Goal: Task Accomplishment & Management: Manage account settings

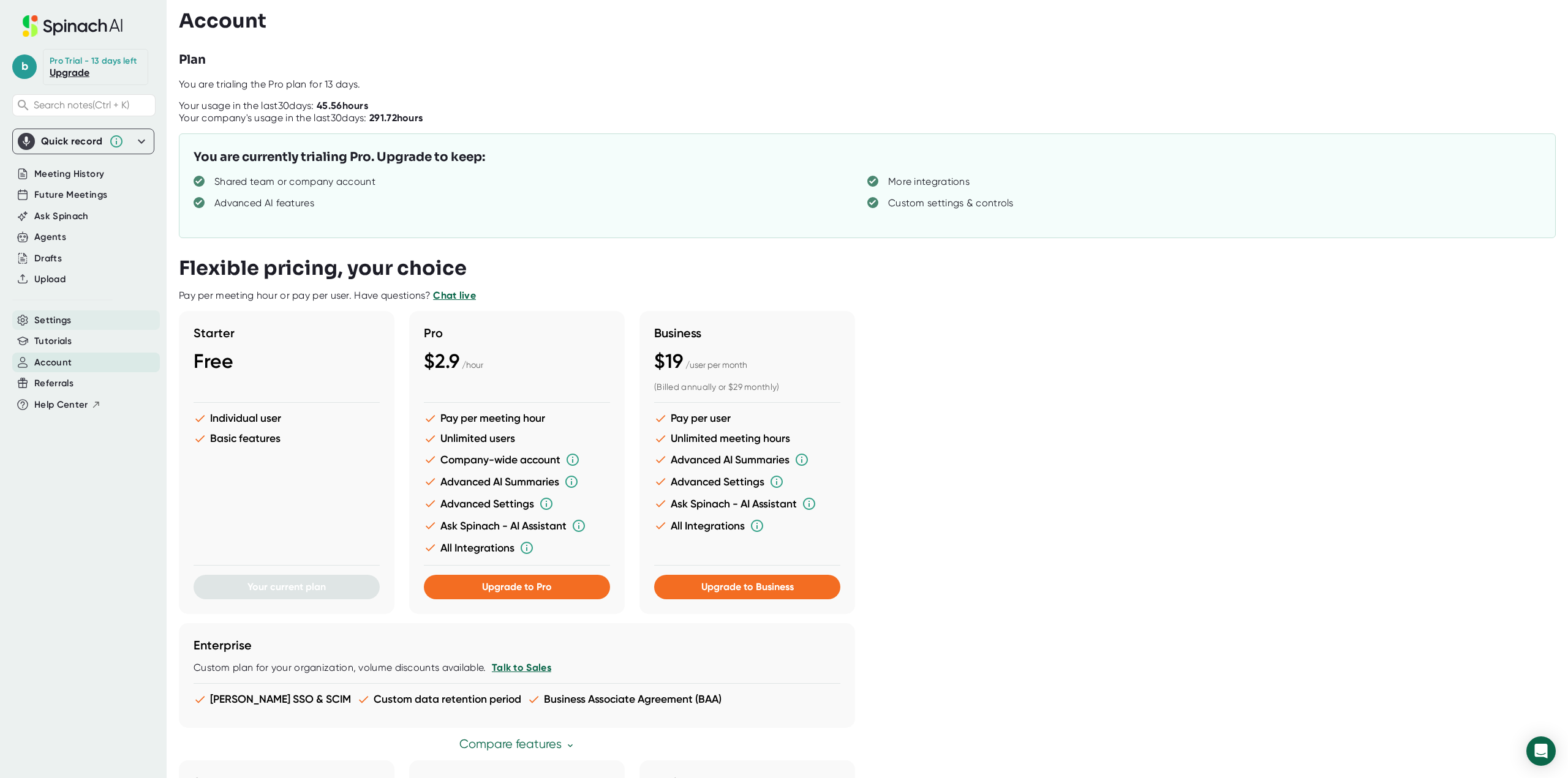
click at [66, 321] on span "Settings" at bounding box center [53, 320] width 37 height 14
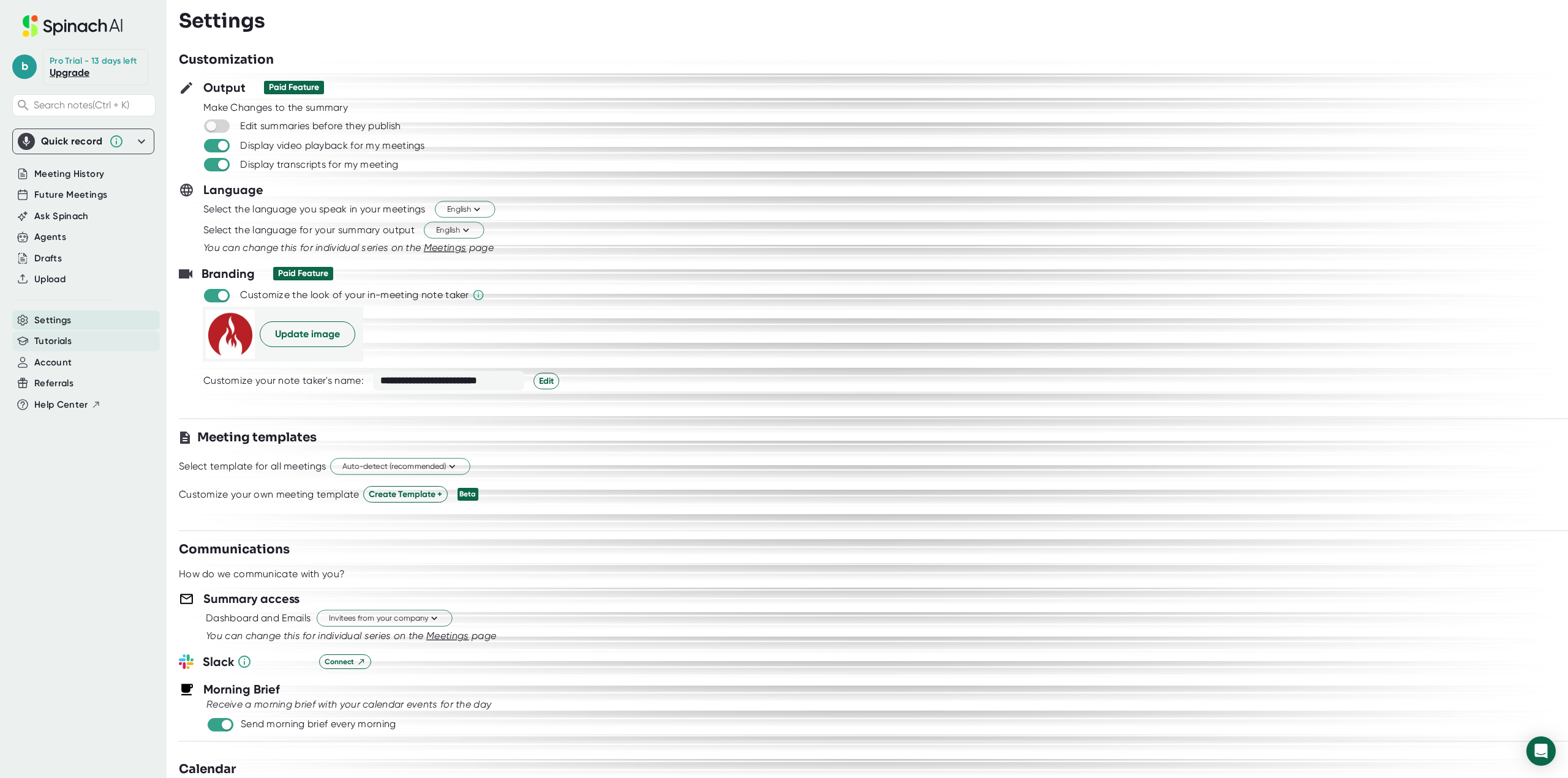
click at [52, 339] on span "Tutorials" at bounding box center [53, 341] width 37 height 14
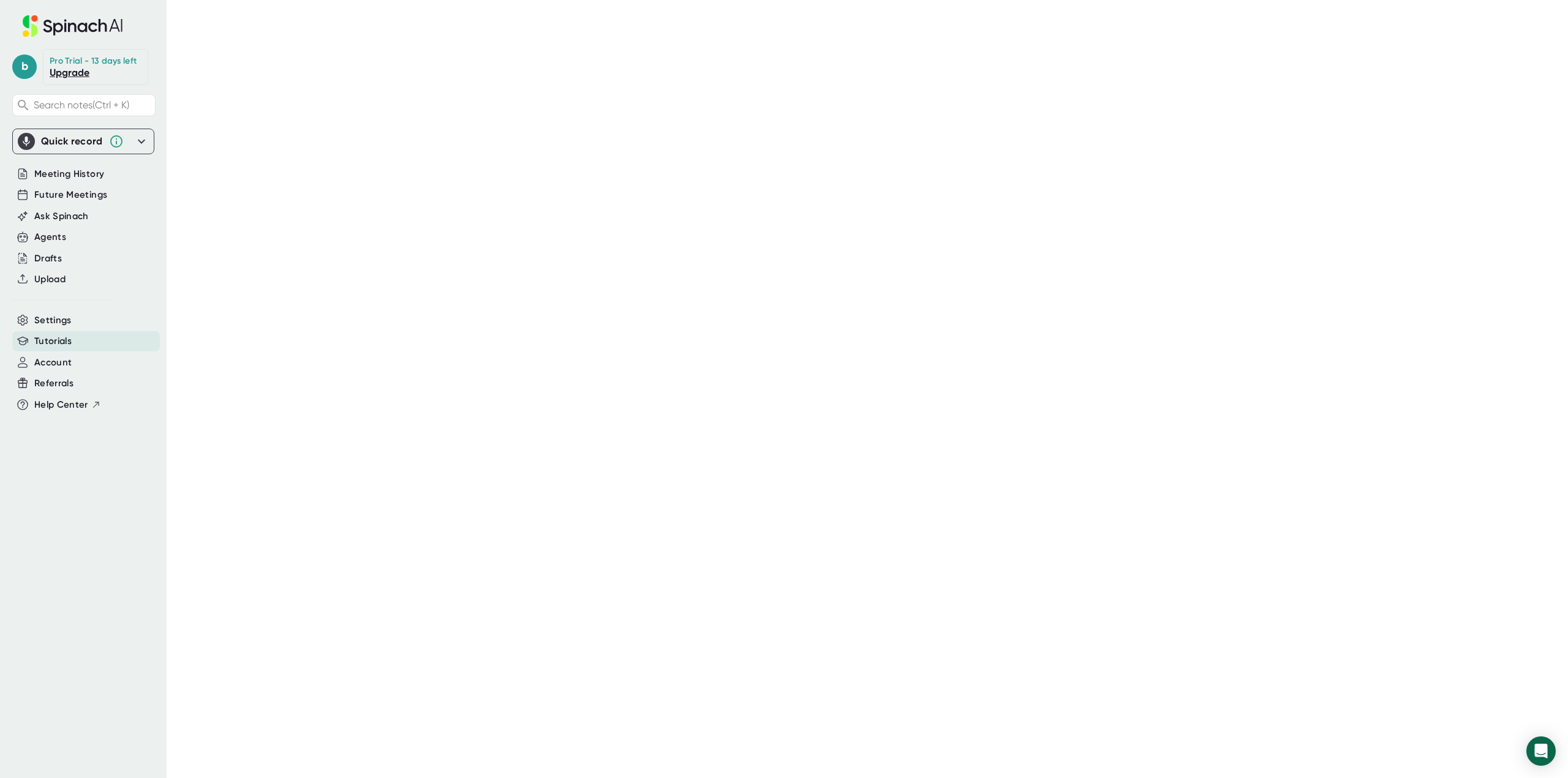
click at [84, 23] on icon at bounding box center [72, 26] width 163 height 22
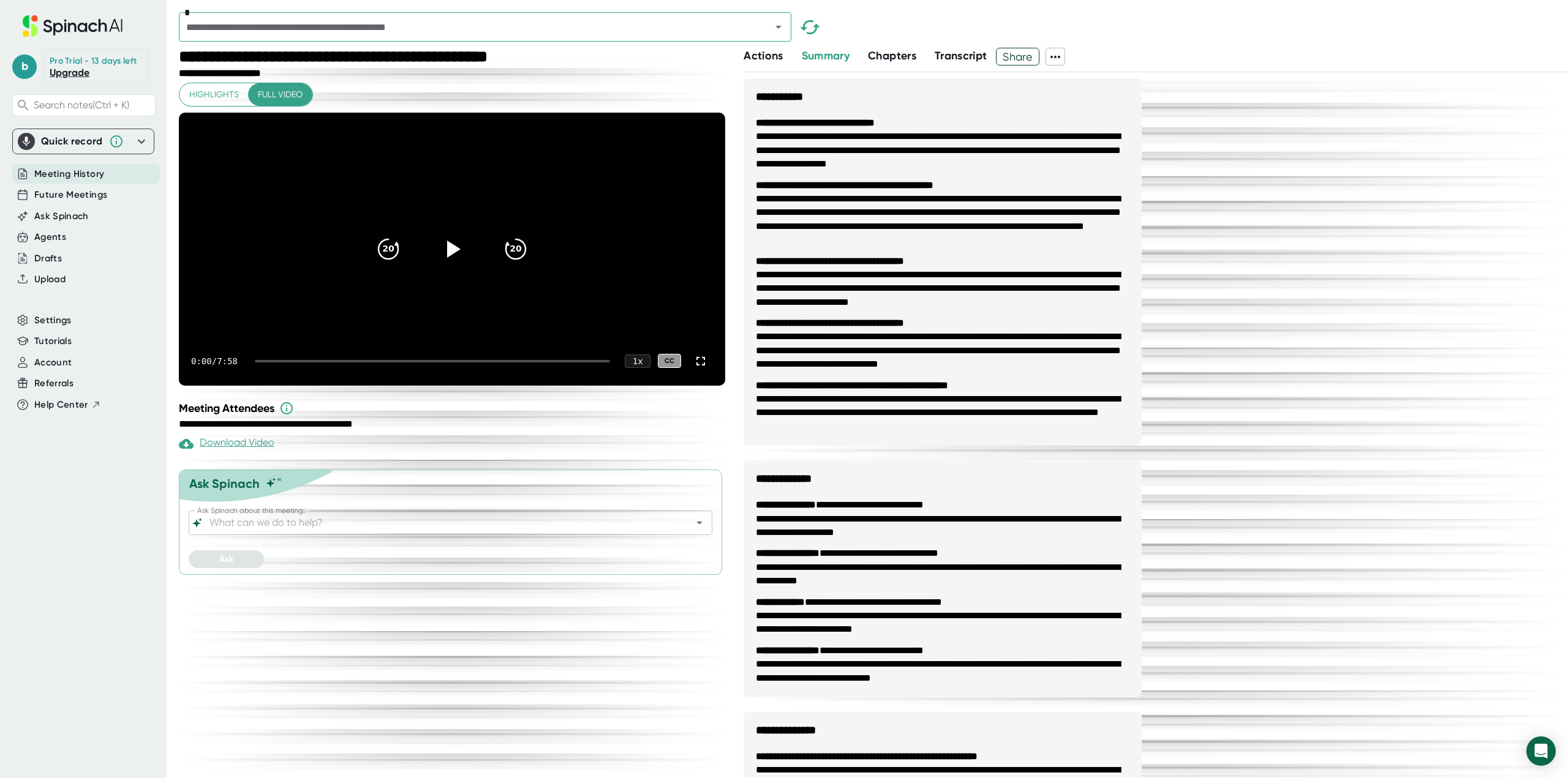
click at [661, 24] on input "text" at bounding box center [467, 27] width 569 height 17
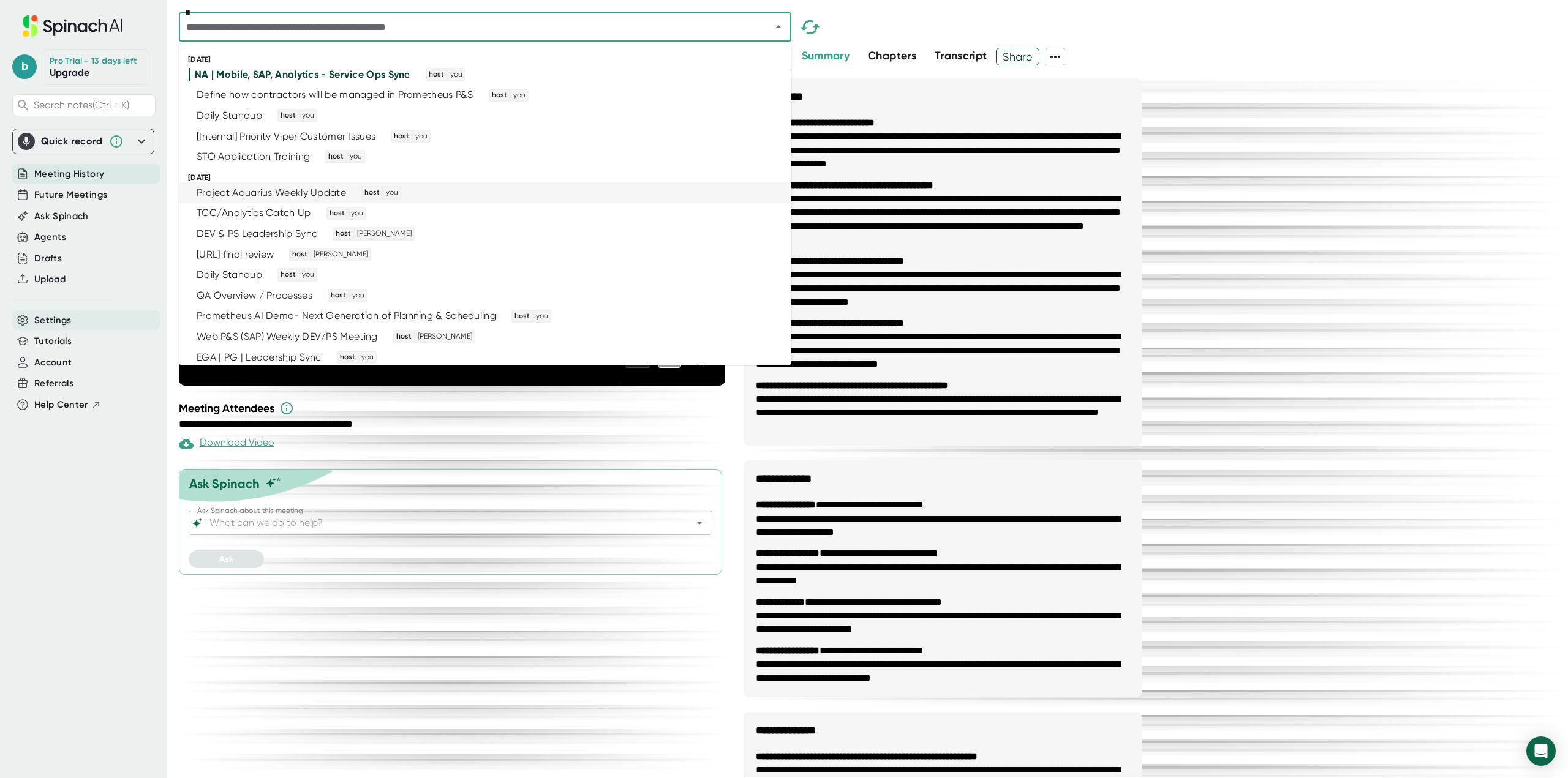
click at [45, 320] on span "Settings" at bounding box center [53, 320] width 37 height 14
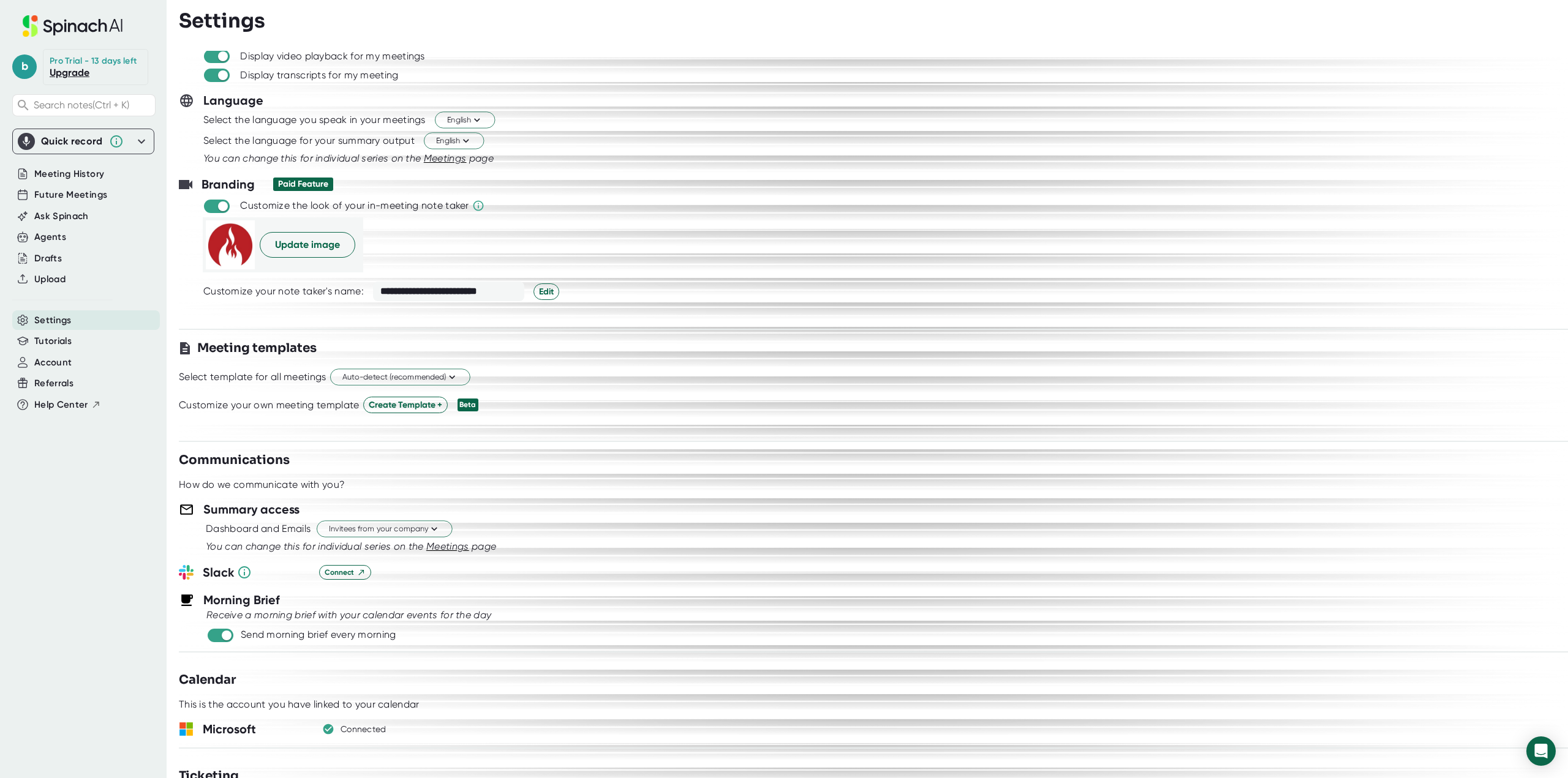
scroll to position [184, 0]
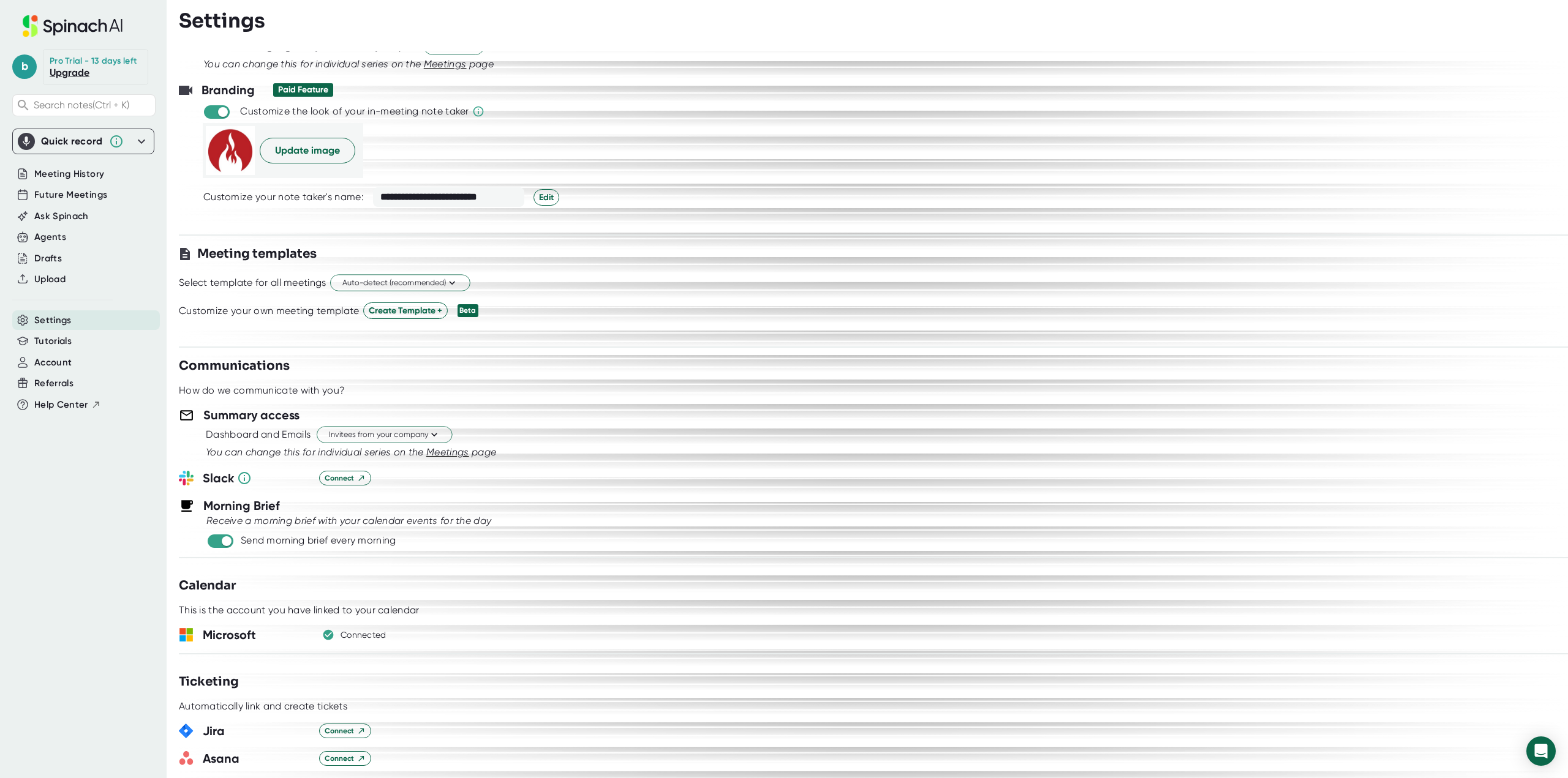
click at [407, 421] on div "Summary access" at bounding box center [873, 415] width 1389 height 19
click at [401, 429] on span "Invitees from your company" at bounding box center [385, 434] width 111 height 12
click at [525, 400] on div at bounding box center [784, 389] width 1568 height 778
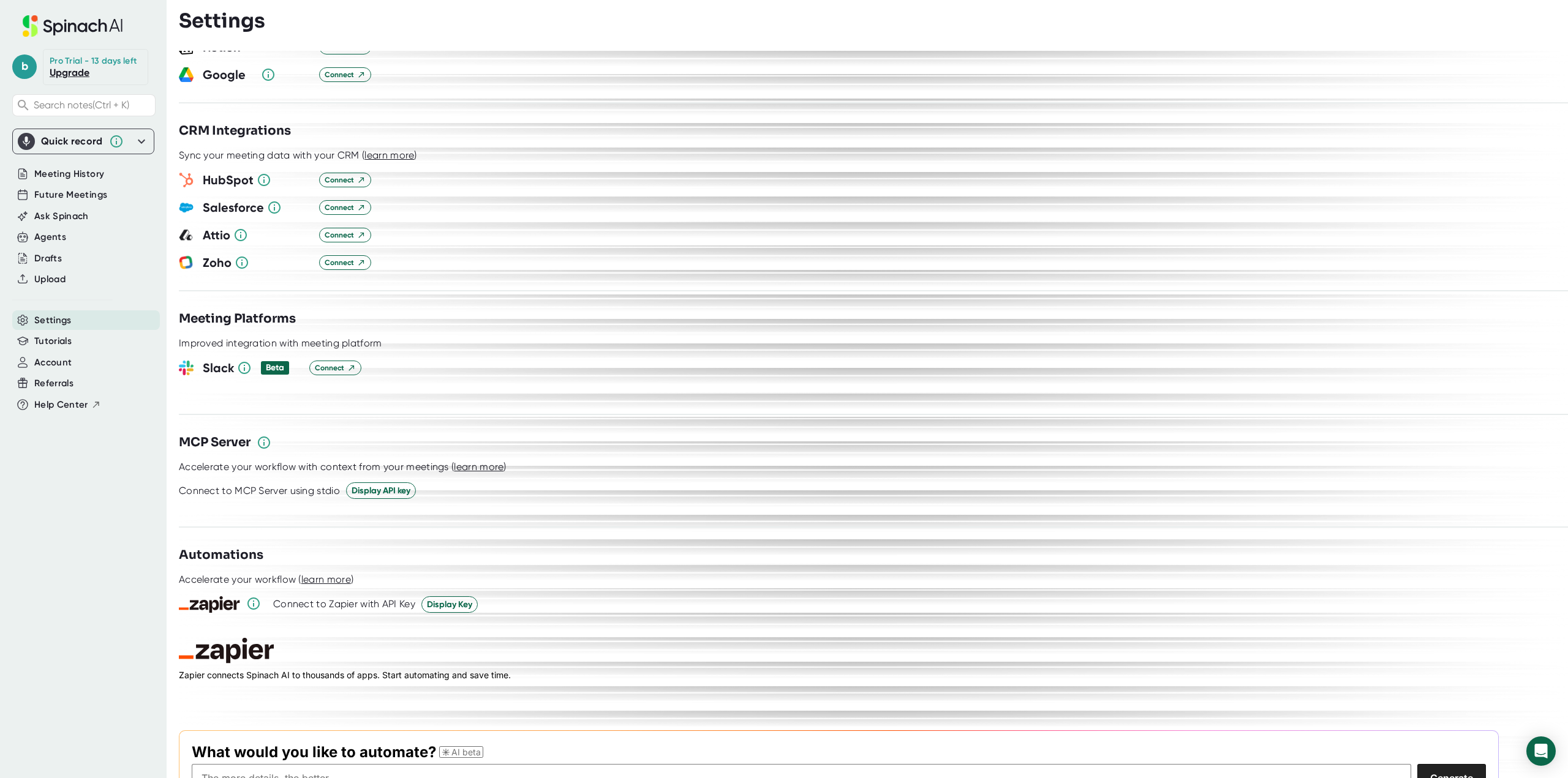
scroll to position [1286, 0]
